Goal: Check status: Check status

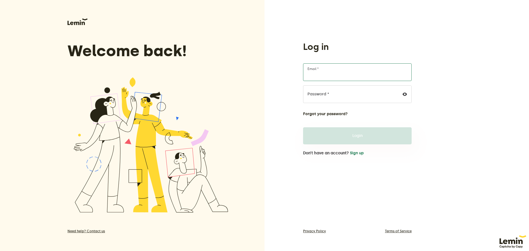
type input "[PERSON_NAME][EMAIL_ADDRESS][DOMAIN_NAME]"
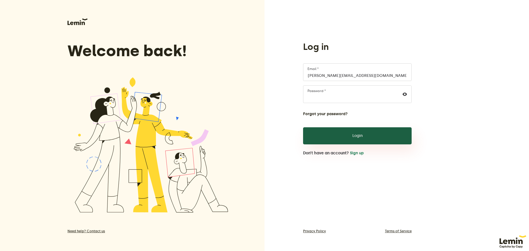
click at [369, 140] on button "Login" at bounding box center [357, 135] width 109 height 17
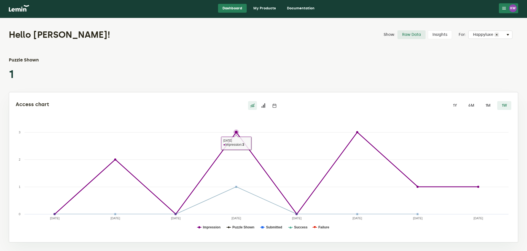
scroll to position [2, 0]
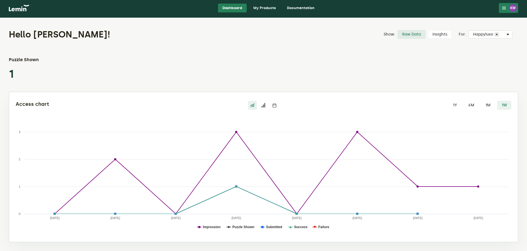
click at [486, 105] on label "1M" at bounding box center [488, 105] width 14 height 9
click at [481, 101] on input "1M" at bounding box center [481, 101] width 0 height 0
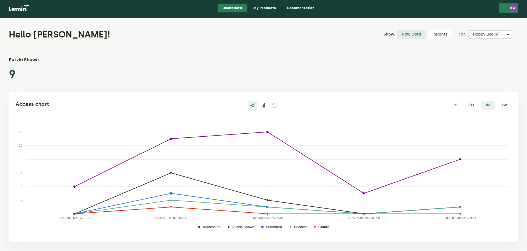
click at [262, 8] on link "My Products" at bounding box center [264, 8] width 31 height 9
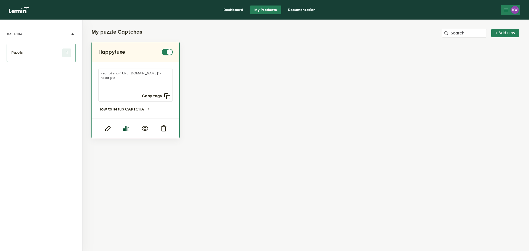
click at [127, 128] on icon "button" at bounding box center [126, 128] width 7 height 7
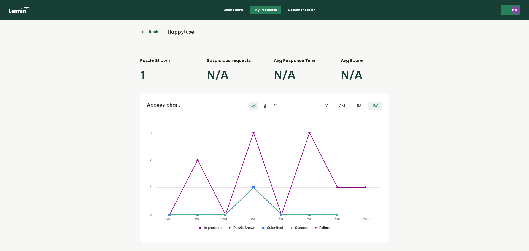
click at [151, 29] on button "Back" at bounding box center [149, 32] width 18 height 7
